Goal: Information Seeking & Learning: Understand process/instructions

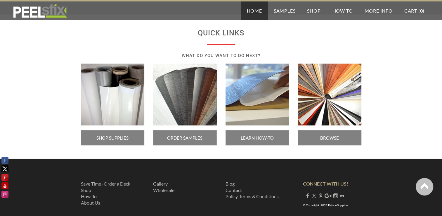
scroll to position [1024, 0]
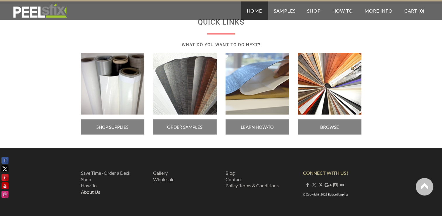
click at [93, 189] on link "About Us" at bounding box center [90, 192] width 19 height 6
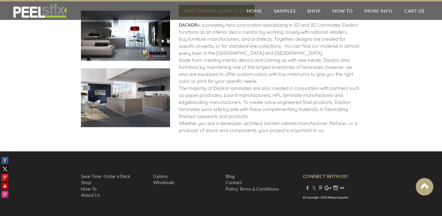
scroll to position [701, 0]
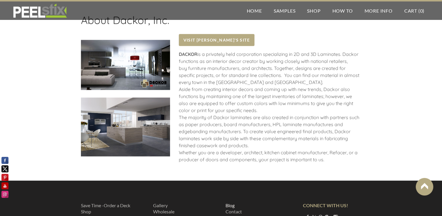
click at [230, 202] on link "Blog" at bounding box center [230, 205] width 9 height 6
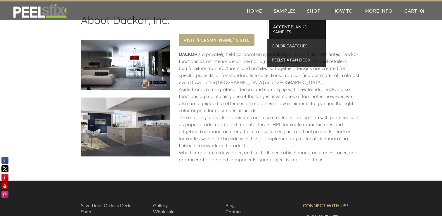
click at [293, 29] on span "Accent Planks Samples" at bounding box center [297, 29] width 54 height 13
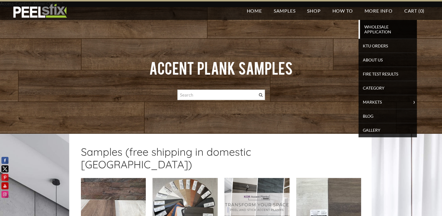
click at [377, 30] on span "Wholesale Application" at bounding box center [389, 29] width 54 height 13
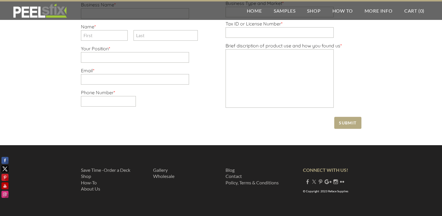
scroll to position [215, 0]
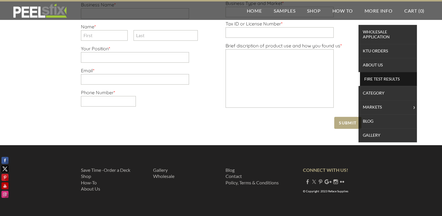
click at [378, 75] on span "Fire Test Results" at bounding box center [389, 79] width 54 height 8
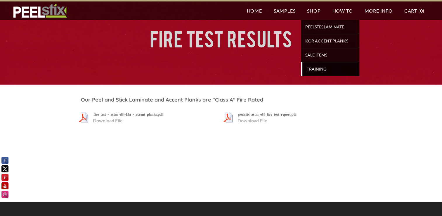
click at [317, 70] on span "TRAINING" at bounding box center [331, 69] width 54 height 8
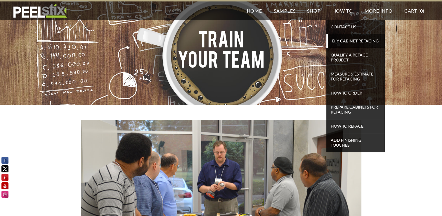
click at [350, 40] on span "DIY Cabinet Refacing" at bounding box center [356, 41] width 54 height 8
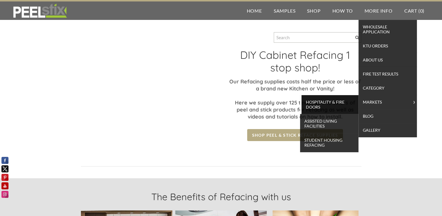
click at [321, 100] on span "Hospitality & Fire Doors" at bounding box center [330, 104] width 54 height 13
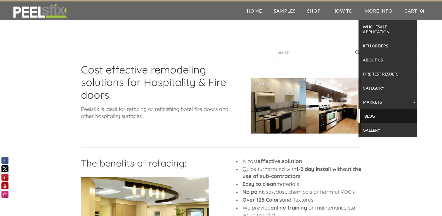
click at [370, 116] on span "Blog" at bounding box center [389, 116] width 54 height 8
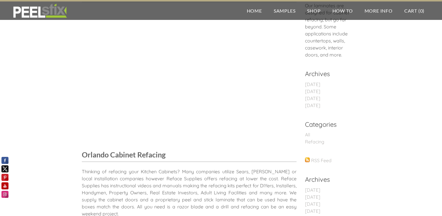
scroll to position [29, 0]
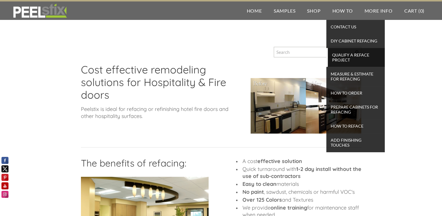
click at [343, 58] on span "Qualify a Reface Project" at bounding box center [356, 57] width 54 height 13
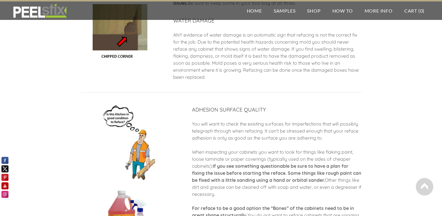
scroll to position [583, 0]
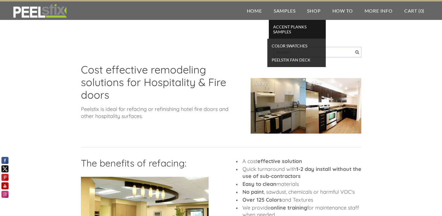
click at [283, 30] on span "Accent Planks Samples" at bounding box center [297, 29] width 54 height 13
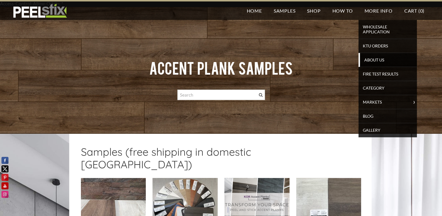
click at [375, 56] on span "About Us" at bounding box center [389, 60] width 54 height 8
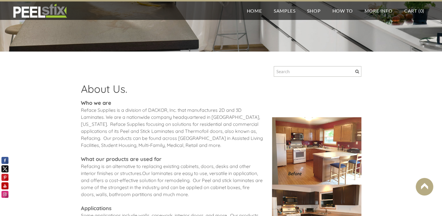
scroll to position [29, 0]
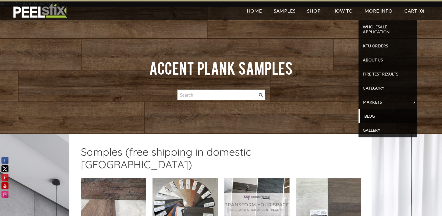
click at [371, 114] on span "Blog" at bounding box center [389, 116] width 54 height 8
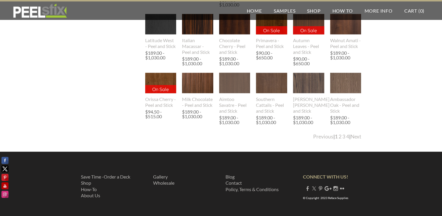
scroll to position [1140, 0]
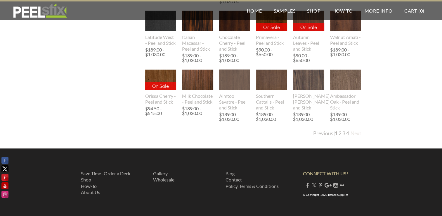
click at [356, 136] on link "Next" at bounding box center [356, 133] width 11 height 6
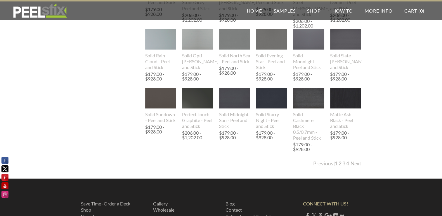
scroll to position [1111, 0]
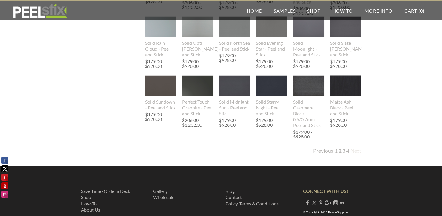
click at [354, 151] on link "Next" at bounding box center [356, 151] width 11 height 6
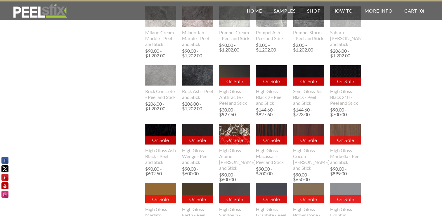
scroll to position [1138, 0]
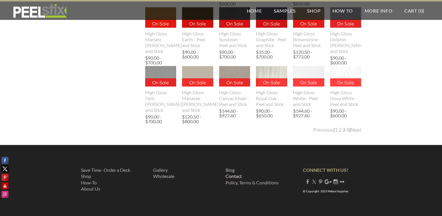
click at [240, 176] on link "Contact" at bounding box center [234, 176] width 16 height 6
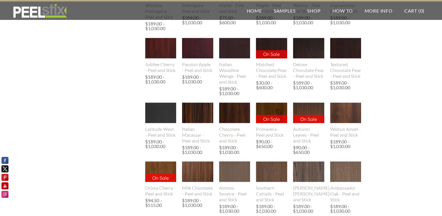
scroll to position [998, 0]
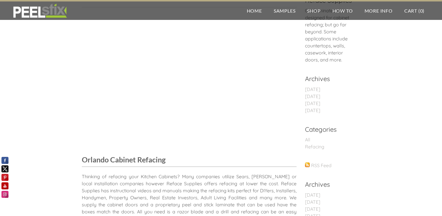
scroll to position [58, 0]
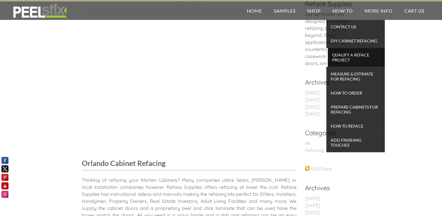
click at [342, 58] on span "Qualify a Reface Project" at bounding box center [356, 57] width 54 height 13
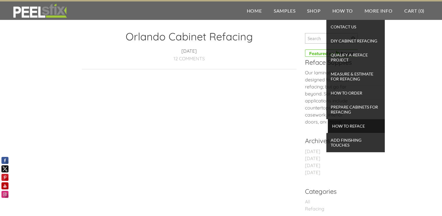
click at [346, 123] on span "How To Reface" at bounding box center [356, 126] width 54 height 8
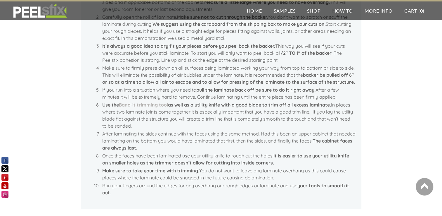
scroll to position [146, 0]
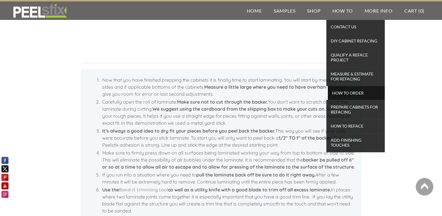
click at [347, 92] on span "How To Order" at bounding box center [356, 93] width 54 height 8
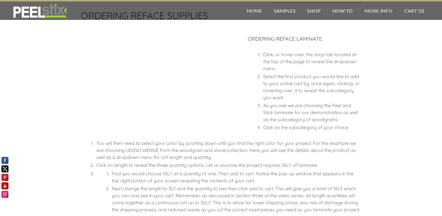
scroll to position [58, 0]
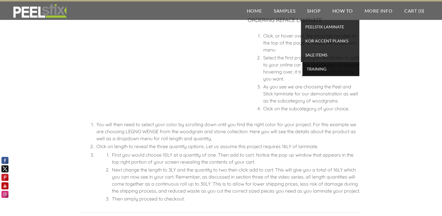
click at [310, 66] on span "TRAINING" at bounding box center [331, 69] width 54 height 8
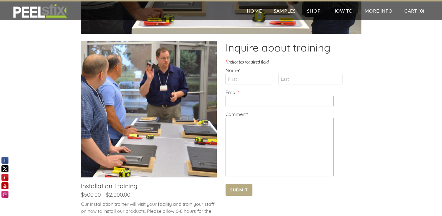
scroll to position [234, 0]
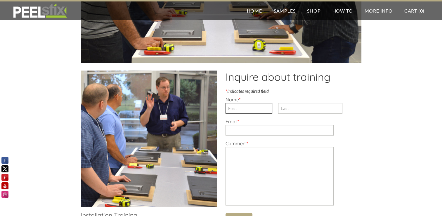
click at [236, 105] on input "First" at bounding box center [249, 108] width 47 height 11
type input "Kenny"
type input "Cheung"
type input "kdibros@gmail.com"
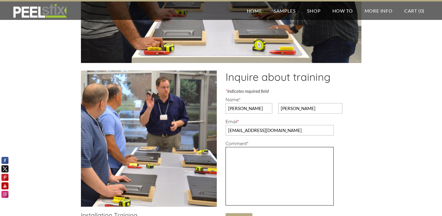
click at [291, 168] on textarea "Comment *" at bounding box center [280, 176] width 108 height 58
click at [236, 149] on textarea "I am in Canada. How can we arr" at bounding box center [280, 176] width 108 height 58
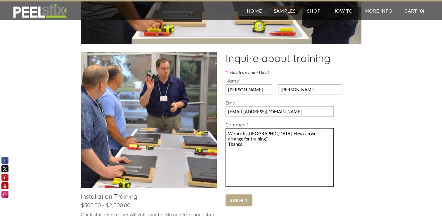
scroll to position [263, 0]
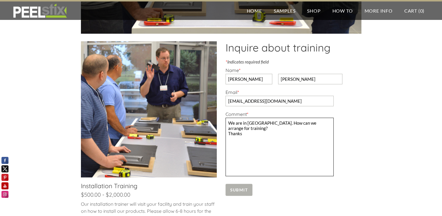
type textarea "We are in Canada. How can we arrange for training? Thanks"
click at [234, 186] on span "Submit" at bounding box center [239, 190] width 27 height 12
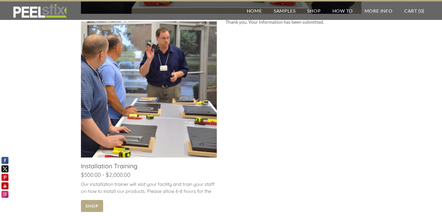
scroll to position [351, 0]
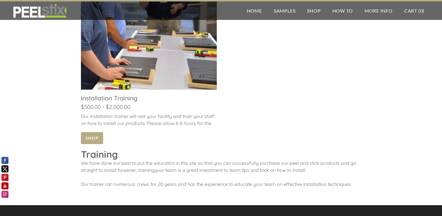
click at [92, 133] on link at bounding box center [149, 49] width 136 height 191
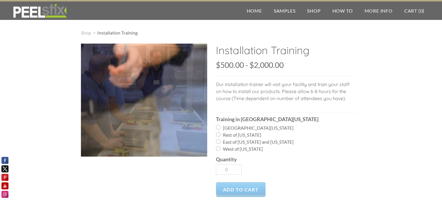
click at [168, 96] on div at bounding box center [144, 100] width 126 height 113
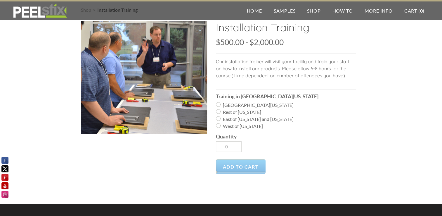
scroll to position [81, 0]
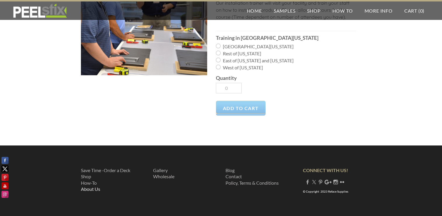
click at [95, 188] on link "About Us" at bounding box center [90, 189] width 19 height 6
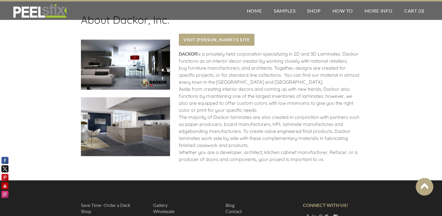
scroll to position [731, 0]
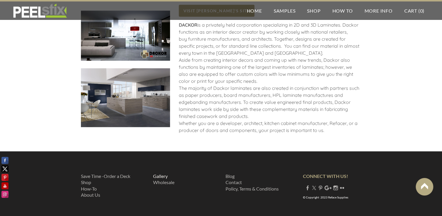
click at [161, 173] on link "Gallery ​" at bounding box center [160, 176] width 15 height 6
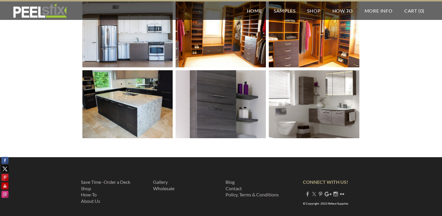
scroll to position [356, 0]
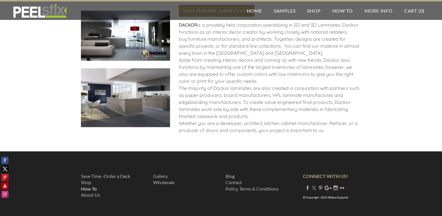
click at [89, 186] on link "How-To" at bounding box center [89, 189] width 16 height 6
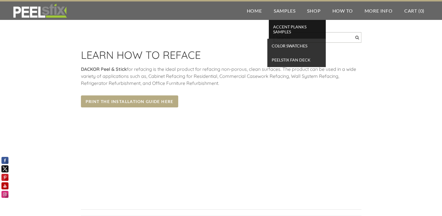
click at [283, 29] on span "Accent Planks Samples" at bounding box center [297, 29] width 54 height 13
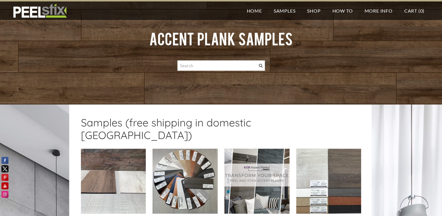
scroll to position [58, 0]
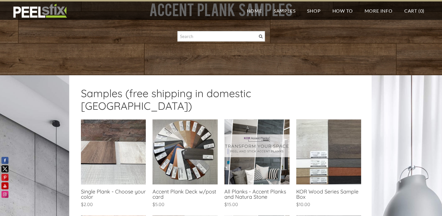
click at [182, 134] on link at bounding box center [185, 163] width 65 height 89
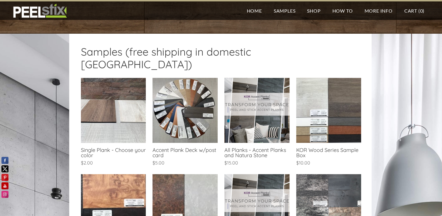
scroll to position [88, 0]
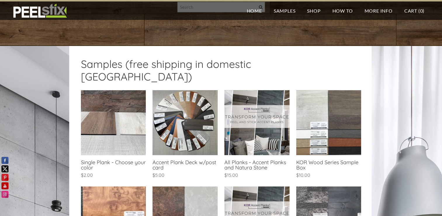
click at [112, 112] on link at bounding box center [113, 134] width 65 height 89
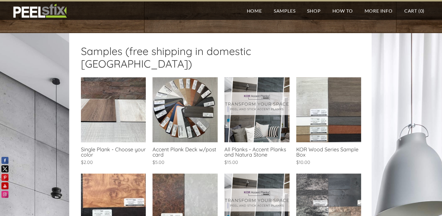
scroll to position [88, 0]
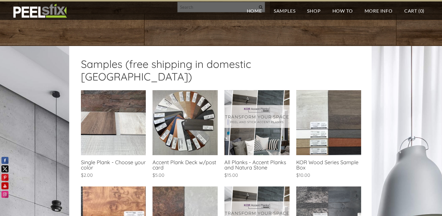
click at [113, 111] on link at bounding box center [113, 134] width 65 height 89
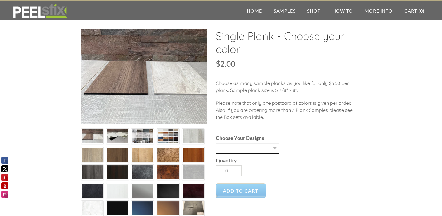
click at [272, 145] on select "-- [GEOGRAPHIC_DATA] [GEOGRAPHIC_DATA] [GEOGRAPHIC_DATA] [GEOGRAPHIC_DATA] [GEO…" at bounding box center [247, 148] width 63 height 11
click at [357, 188] on div at bounding box center [221, 136] width 281 height 214
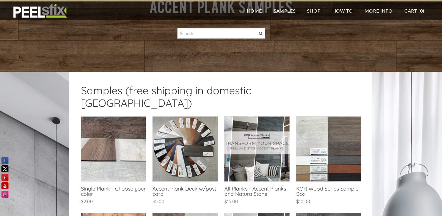
scroll to position [58, 0]
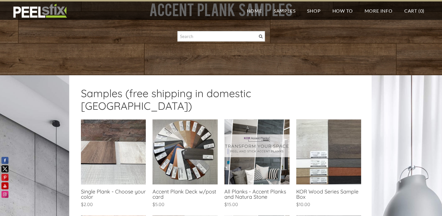
click at [345, 142] on link at bounding box center [328, 163] width 65 height 89
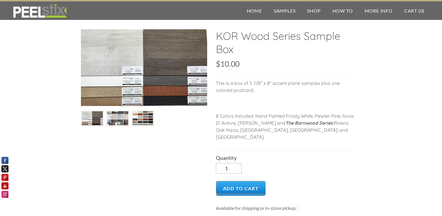
click at [142, 118] on img at bounding box center [142, 118] width 21 height 16
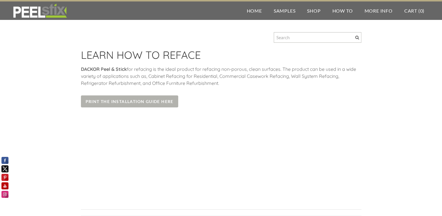
click at [115, 98] on span "Print the Installation Guide Here" at bounding box center [129, 101] width 97 height 12
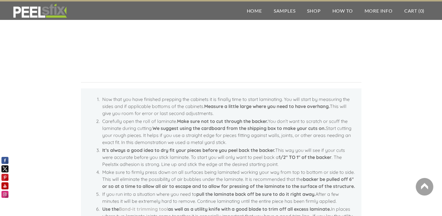
scroll to position [118, 0]
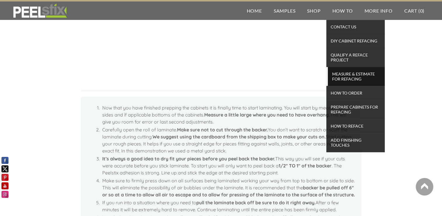
click at [355, 74] on span "Measure & Estimate for Refacing" at bounding box center [356, 76] width 54 height 13
